Goal: Information Seeking & Learning: Learn about a topic

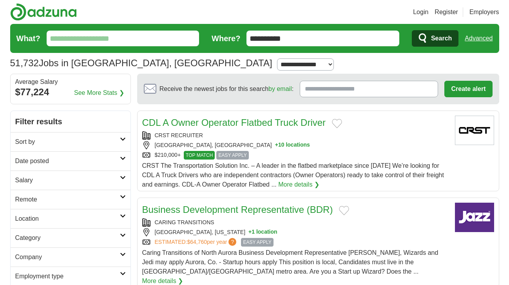
click at [73, 144] on h2 "Sort by" at bounding box center [67, 141] width 105 height 9
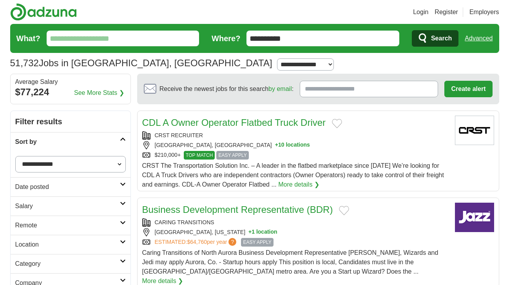
click at [73, 144] on h2 "Sort by" at bounding box center [67, 141] width 105 height 9
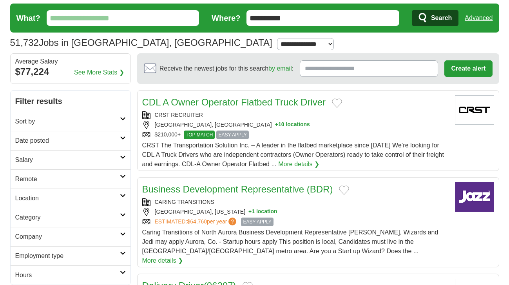
scroll to position [37, 0]
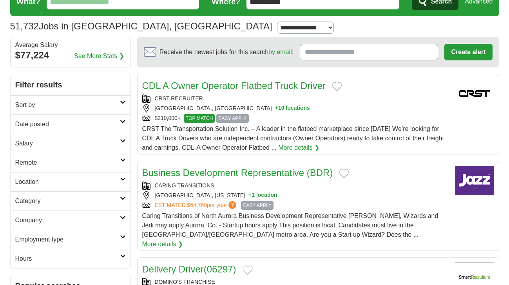
click at [78, 165] on h2 "Remote" at bounding box center [67, 162] width 105 height 9
click at [42, 182] on link "Remote jobs" at bounding box center [32, 181] width 35 height 7
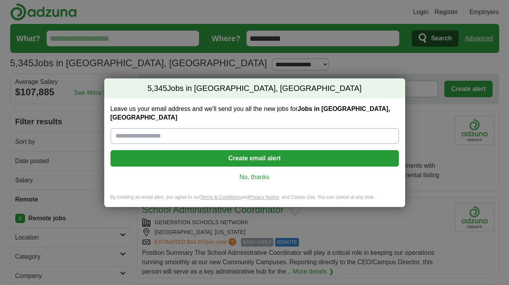
click at [256, 173] on link "No, thanks" at bounding box center [255, 177] width 276 height 9
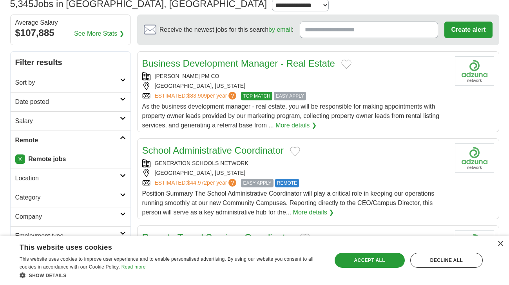
scroll to position [63, 0]
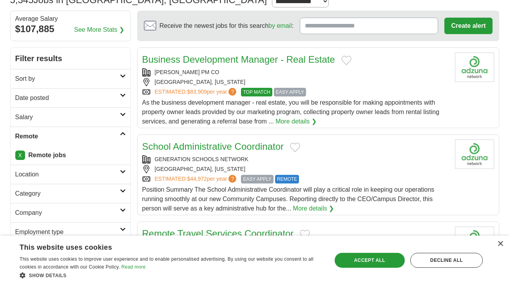
click at [70, 116] on h2 "Salary" at bounding box center [67, 117] width 105 height 9
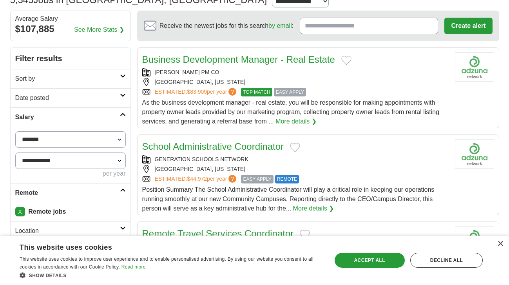
click at [61, 140] on select "**********" at bounding box center [70, 139] width 111 height 16
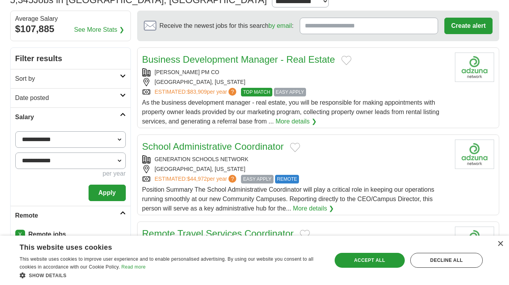
click at [66, 146] on select "**********" at bounding box center [70, 139] width 111 height 16
select select "*****"
click at [103, 196] on button "Apply" at bounding box center [107, 193] width 37 height 16
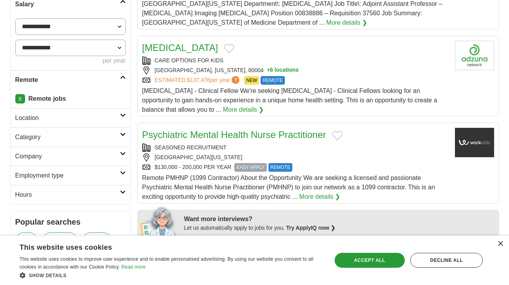
scroll to position [177, 0]
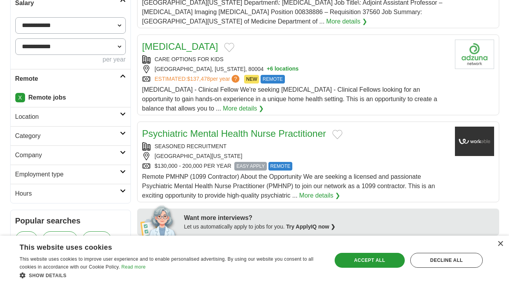
click at [33, 114] on h2 "Location" at bounding box center [67, 116] width 105 height 9
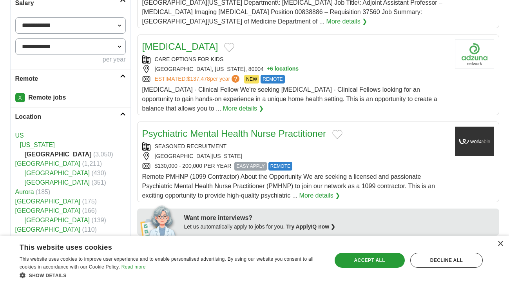
click at [33, 114] on h2 "Location" at bounding box center [67, 116] width 105 height 9
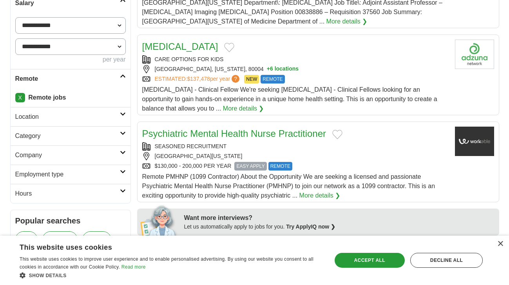
click at [35, 132] on h2 "Category" at bounding box center [67, 135] width 105 height 9
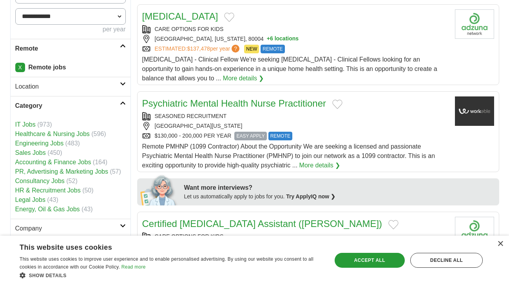
scroll to position [209, 0]
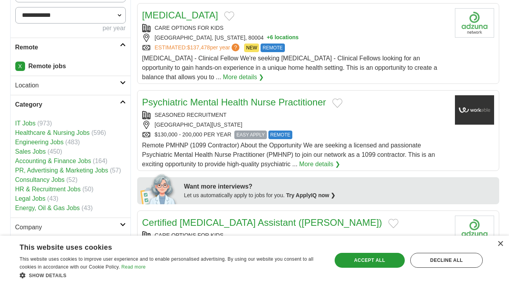
click at [45, 169] on link "PR, Advertising & Marketing Jobs" at bounding box center [61, 170] width 93 height 7
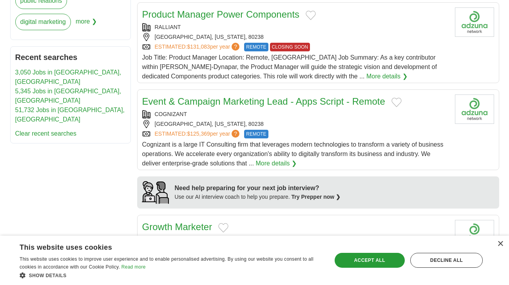
scroll to position [491, 0]
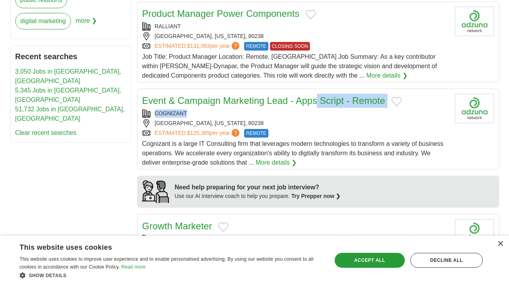
drag, startPoint x: 202, startPoint y: 113, endPoint x: 222, endPoint y: 105, distance: 21.5
click at [222, 105] on div "Event & Campaign Marketing Lead - Apps Script - Remote COGNIZANT [GEOGRAPHIC_DA…" at bounding box center [295, 131] width 307 height 74
